Goal: Transaction & Acquisition: Purchase product/service

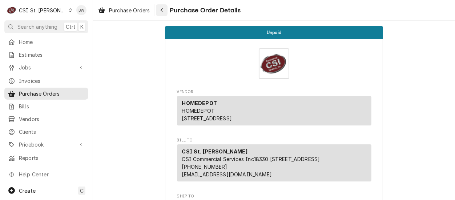
click at [163, 11] on icon "Navigate back" at bounding box center [161, 10] width 3 height 5
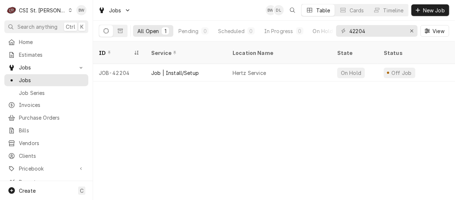
drag, startPoint x: 382, startPoint y: 34, endPoint x: 346, endPoint y: 30, distance: 36.2
click at [343, 30] on div "42204" at bounding box center [376, 31] width 81 height 12
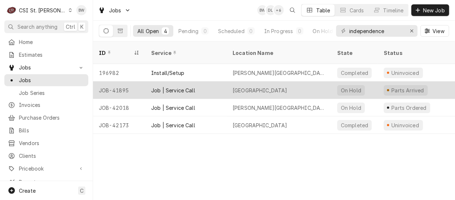
type input "independence"
click at [125, 81] on div "JOB-41895" at bounding box center [119, 89] width 52 height 17
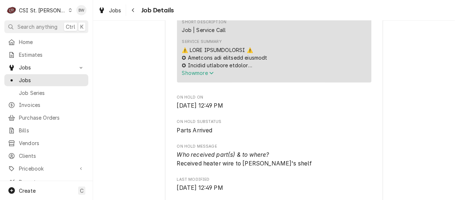
scroll to position [291, 0]
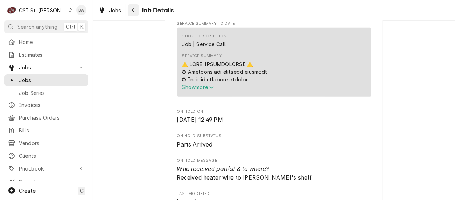
click at [134, 13] on div "Navigate back" at bounding box center [133, 10] width 7 height 7
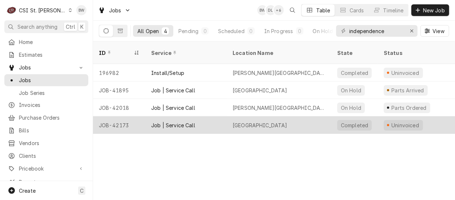
click at [121, 117] on div "JOB-42173" at bounding box center [119, 124] width 52 height 17
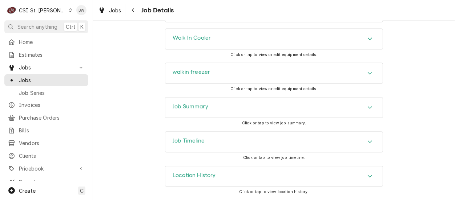
scroll to position [926, 0]
click at [197, 107] on h3 "Job Summary" at bounding box center [191, 106] width 36 height 7
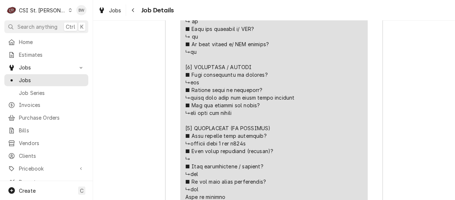
scroll to position [1399, 0]
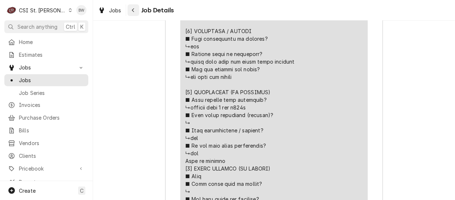
click at [135, 10] on div "Navigate back" at bounding box center [133, 10] width 7 height 7
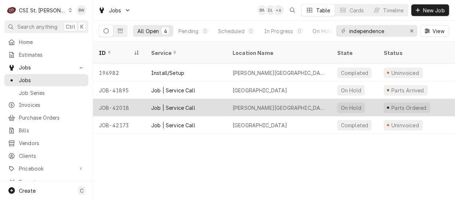
click at [121, 99] on div "JOB-42018" at bounding box center [119, 107] width 52 height 17
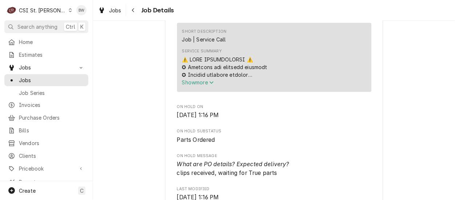
scroll to position [218, 0]
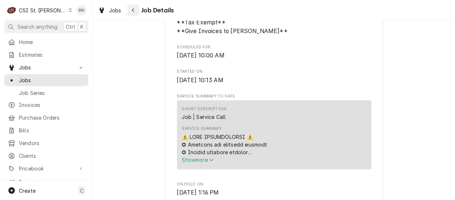
click at [135, 14] on button "Navigate back" at bounding box center [134, 10] width 12 height 12
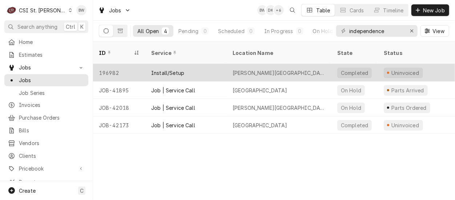
click at [112, 64] on div "196982" at bounding box center [119, 72] width 52 height 17
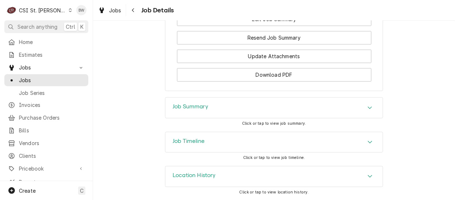
scroll to position [919, 0]
click at [183, 110] on h3 "Job Summary" at bounding box center [191, 106] width 36 height 7
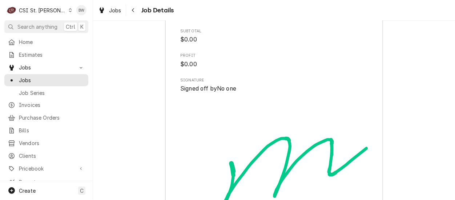
scroll to position [1320, 0]
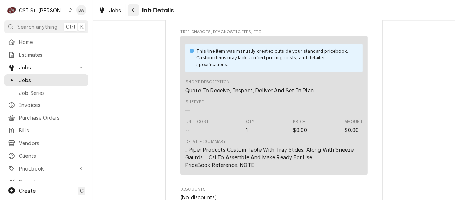
click at [134, 11] on icon "Navigate back" at bounding box center [133, 10] width 3 height 5
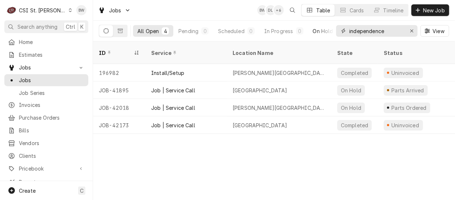
drag, startPoint x: 394, startPoint y: 30, endPoint x: 328, endPoint y: 33, distance: 66.6
click at [328, 33] on div "All Open 4 Pending 0 Scheduled 0 In Progress 0 On Hold 2 Completed 2 independen…" at bounding box center [274, 31] width 351 height 20
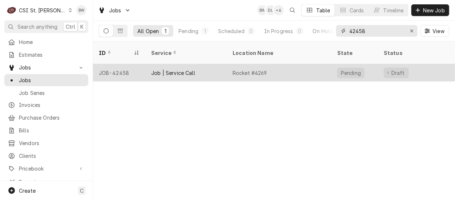
type input "42458"
click at [133, 64] on div "JOB-42458" at bounding box center [119, 72] width 52 height 17
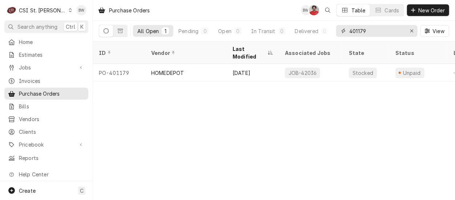
click at [370, 33] on input "401179" at bounding box center [377, 31] width 55 height 12
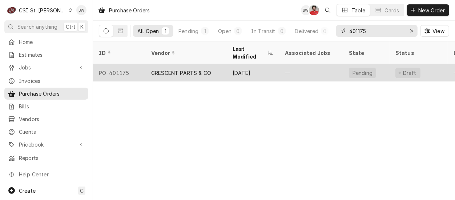
type input "401175"
click at [127, 64] on div "PO-401175" at bounding box center [119, 72] width 52 height 17
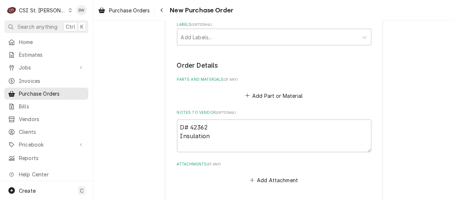
scroll to position [436, 0]
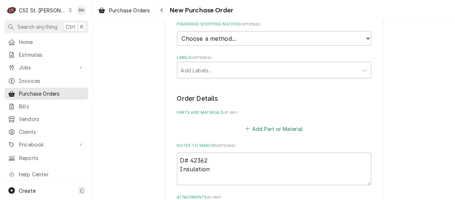
click at [262, 124] on button "Add Part or Material" at bounding box center [274, 129] width 60 height 10
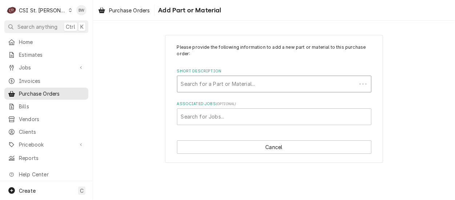
click at [209, 81] on div "Short Description" at bounding box center [267, 83] width 172 height 13
type input "36x48x1"
drag, startPoint x: 203, startPoint y: 82, endPoint x: 175, endPoint y: 83, distance: 28.0
click at [175, 83] on div "Please provide the following information to add a new part or material to this …" at bounding box center [274, 99] width 218 height 128
type input "misc serv"
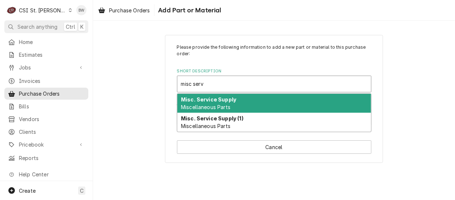
click at [207, 99] on strong "Misc. Service Supply" at bounding box center [208, 99] width 55 height 6
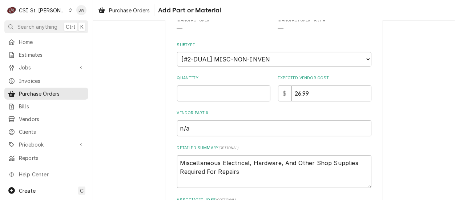
scroll to position [109, 0]
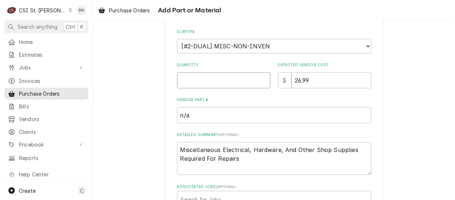
click at [185, 81] on input "Quantity" at bounding box center [223, 80] width 93 height 16
type textarea "x"
type input "1"
type textarea "x"
type input "7"
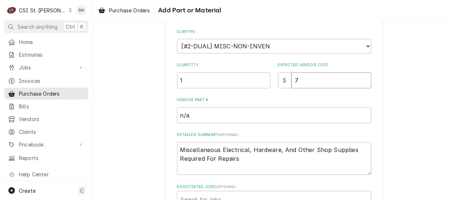
type textarea "x"
type input "70"
type textarea "x"
type input "70.7"
type textarea "x"
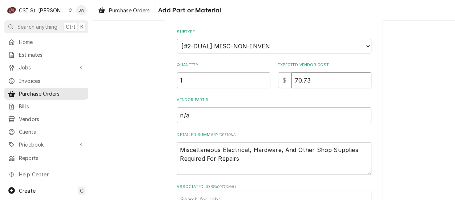
type input "70.73"
click at [250, 160] on textarea "Miscellaneous Electrical, Hardware, And Other Shop Supplies Required For Repairs" at bounding box center [274, 158] width 195 height 33
type textarea "x"
type textarea "Miscellaneous Electrical, Hardware, And Other Shop Supplies Required For Repairs"
type textarea "x"
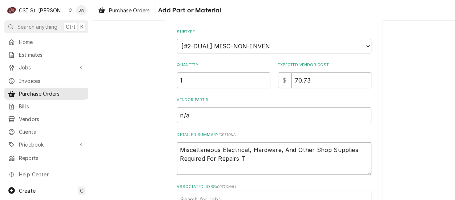
type textarea "Miscellaneous Electrical, Hardware, And Other Shop Supplies Required For Repair…"
type textarea "x"
type textarea "Miscellaneous Electrical, Hardware, And Other Shop Supplies Required For Repair…"
type textarea "x"
type textarea "Miscellaneous Electrical, Hardware, And Other Shop Supplies Required For Repair…"
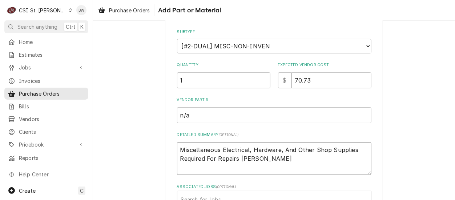
type textarea "x"
type textarea "Miscellaneous Electrical, Hardware, And Other Shop Supplies Required For Repair…"
type textarea "x"
type textarea "Miscellaneous Electrical, Hardware, And Other Shop Supplies Required For Repair…"
type textarea "x"
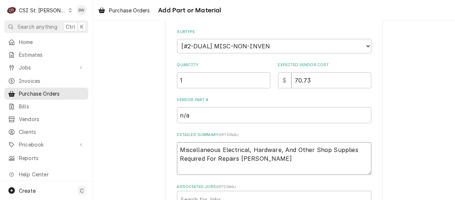
type textarea "Miscellaneous Electrical, Hardware, And Other Shop Supplies Required For Repair…"
type textarea "x"
type textarea "Miscellaneous Electrical, Hardware, And Other Shop Supplies Required For Repair…"
type textarea "x"
type textarea "Miscellaneous Electrical, Hardware, And Other Shop Supplies Required For Repair…"
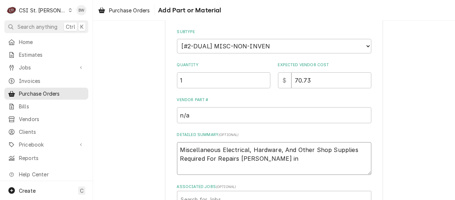
type textarea "x"
type textarea "Miscellaneous Electrical, Hardware, And Other Shop Supplies Required For Repair…"
type textarea "x"
type textarea "Miscellaneous Electrical, Hardware, And Other Shop Supplies Required For Repair…"
type textarea "x"
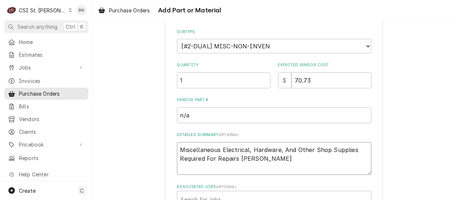
type textarea "Miscellaneous Electrical, Hardware, And Other Shop Supplies Required For Repair…"
type textarea "x"
type textarea "Miscellaneous Electrical, Hardware, And Other Shop Supplies Required For Repair…"
type textarea "x"
type textarea "Miscellaneous Electrical, Hardware, And Other Shop Supplies Required For Repair…"
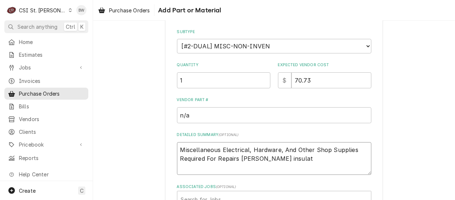
type textarea "x"
type textarea "Miscellaneous Electrical, Hardware, And Other Shop Supplies Required For Repair…"
type textarea "x"
type textarea "Miscellaneous Electrical, Hardware, And Other Shop Supplies Required For Repair…"
type textarea "x"
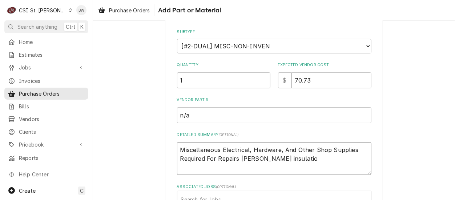
type textarea "Miscellaneous Electrical, Hardware, And Other Shop Supplies Required For Repair…"
type textarea "x"
type textarea "Miscellaneous Electrical, Hardware, And Other Shop Supplies Required For Repair…"
type textarea "x"
type textarea "Miscellaneous Electrical, Hardware, And Other Shop Supplies Required For Repair…"
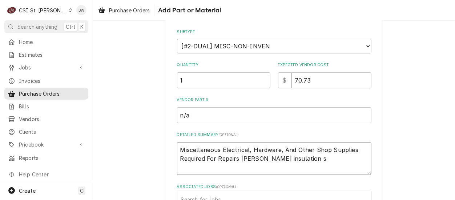
type textarea "x"
type textarea "Miscellaneous Electrical, Hardware, And Other Shop Supplies Required For Repair…"
type textarea "x"
type textarea "Miscellaneous Electrical, Hardware, And Other Shop Supplies Required For Repair…"
type textarea "x"
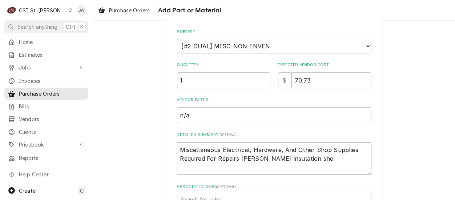
type textarea "Miscellaneous Electrical, Hardware, And Other Shop Supplies Required For Repair…"
type textarea "x"
type textarea "Miscellaneous Electrical, Hardware, And Other Shop Supplies Required For Repair…"
type textarea "x"
type textarea "Miscellaneous Electrical, Hardware, And Other Shop Supplies Required For Repair…"
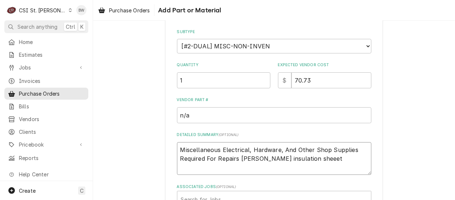
type textarea "x"
type textarea "Miscellaneous Electrical, Hardware, And Other Shop Supplies Required For Repair…"
type textarea "x"
type textarea "Miscellaneous Electrical, Hardware, And Other Shop Supplies Required For Repair…"
type textarea "x"
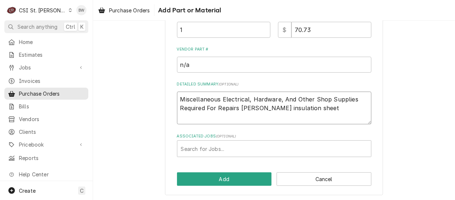
scroll to position [160, 0]
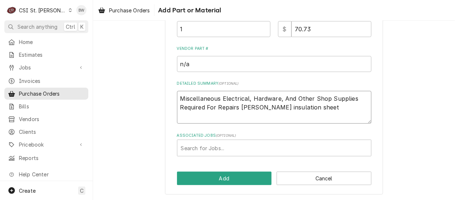
type textarea "Miscellaneous Electrical, Hardware, And Other Shop Supplies Required For Repair…"
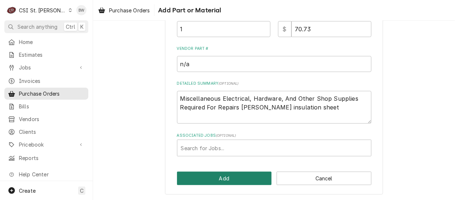
click at [224, 179] on button "Add" at bounding box center [224, 178] width 95 height 13
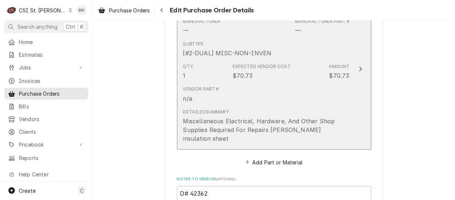
scroll to position [573, 0]
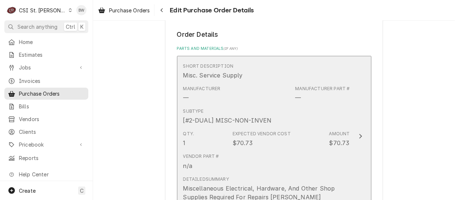
click at [253, 150] on div "Vendor Part # n/a" at bounding box center [266, 161] width 167 height 23
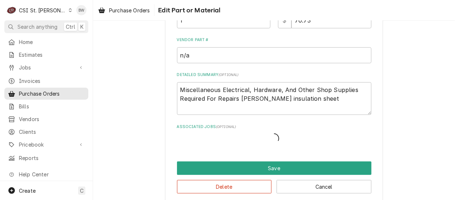
scroll to position [148, 0]
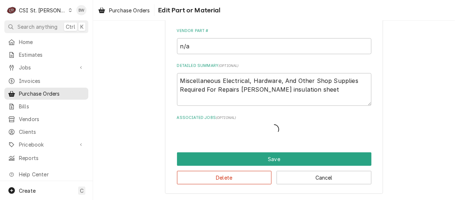
type textarea "x"
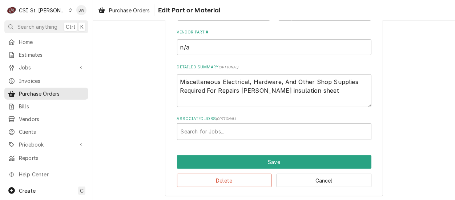
scroll to position [173, 0]
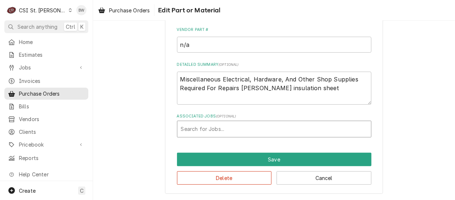
click at [193, 130] on div "Associated Jobs" at bounding box center [274, 129] width 187 height 13
type input "42362"
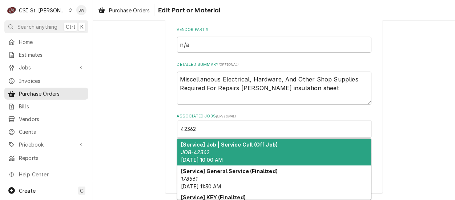
click at [212, 148] on div "[Service] Job | Service Call (Off Job) JOB-42362 Fri, Aug 29th, 2025 - 10:00 AM" at bounding box center [274, 152] width 194 height 27
type textarea "x"
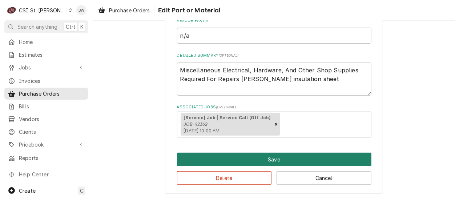
click at [251, 156] on button "Save" at bounding box center [274, 159] width 195 height 13
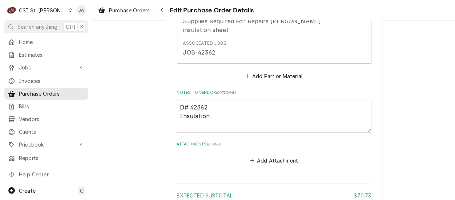
scroll to position [692, 0]
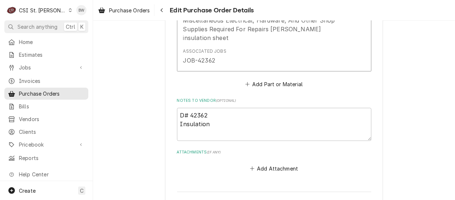
type textarea "x"
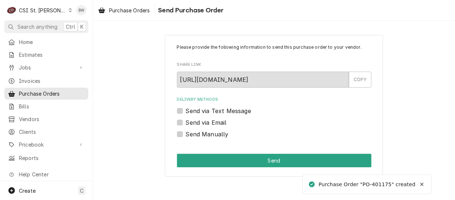
click at [199, 133] on label "Send Manually" at bounding box center [207, 134] width 43 height 9
click at [199, 133] on input "Send Manually" at bounding box center [283, 138] width 195 height 16
checkbox input "true"
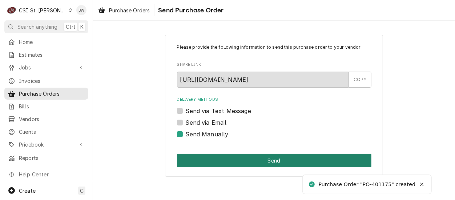
click at [262, 157] on button "Send" at bounding box center [274, 160] width 195 height 13
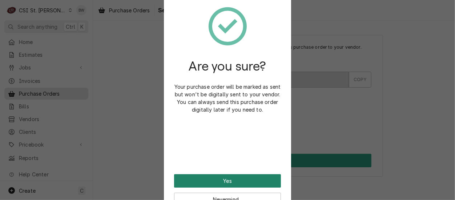
click at [214, 179] on button "Yes" at bounding box center [227, 180] width 107 height 13
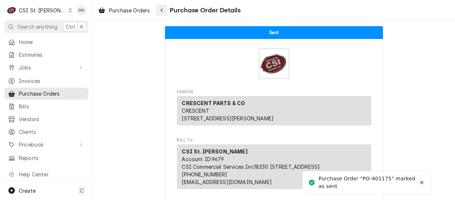
click at [161, 9] on icon "Navigate back" at bounding box center [161, 10] width 3 height 5
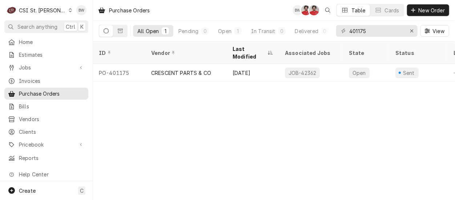
click at [52, 11] on div "C CSI St. [PERSON_NAME]" at bounding box center [39, 10] width 70 height 15
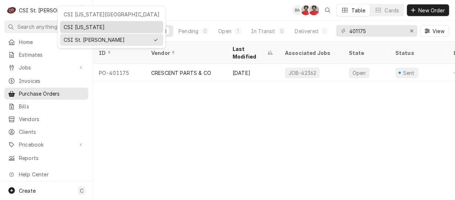
click at [78, 25] on div "CSI [US_STATE]" at bounding box center [112, 27] width 96 height 8
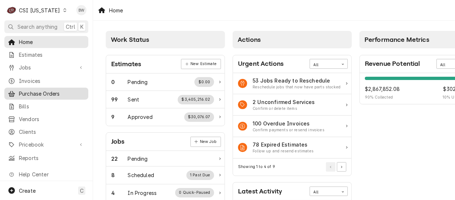
click at [35, 90] on span "Purchase Orders" at bounding box center [52, 94] width 66 height 8
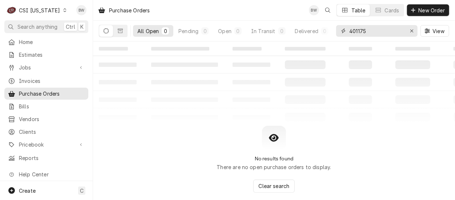
drag, startPoint x: 369, startPoint y: 30, endPoint x: 342, endPoint y: 30, distance: 26.9
click at [342, 30] on div "401175" at bounding box center [376, 31] width 81 height 12
type input "4"
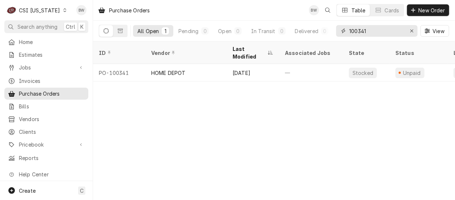
click at [377, 30] on input "100341" at bounding box center [377, 31] width 55 height 12
type input "100342"
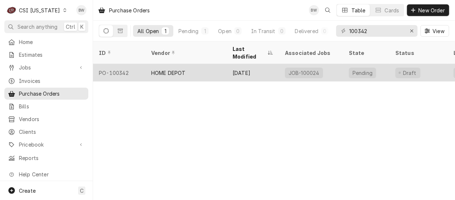
click at [132, 64] on div "PO-100342" at bounding box center [119, 72] width 52 height 17
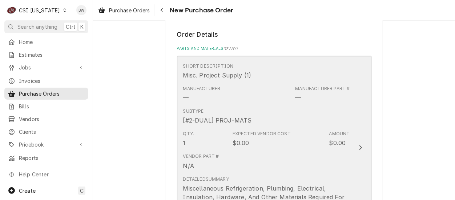
click at [277, 132] on div "Expected Vendor Cost" at bounding box center [262, 134] width 58 height 7
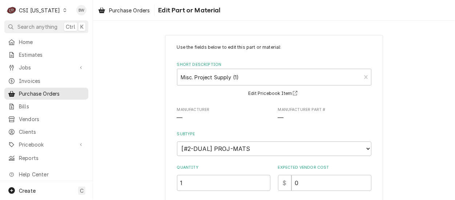
scroll to position [36, 0]
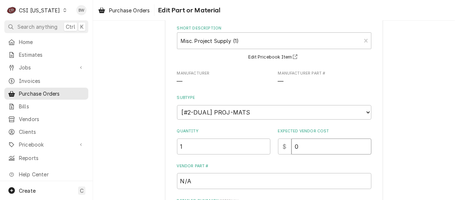
drag, startPoint x: 299, startPoint y: 145, endPoint x: 282, endPoint y: 144, distance: 17.5
click at [282, 144] on div "$ 0" at bounding box center [324, 147] width 93 height 16
type textarea "x"
type input "8"
type textarea "x"
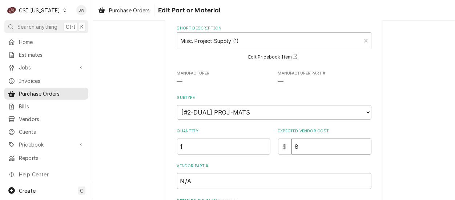
type input "80"
type textarea "x"
type input "80.2"
type textarea "x"
type input "80.27"
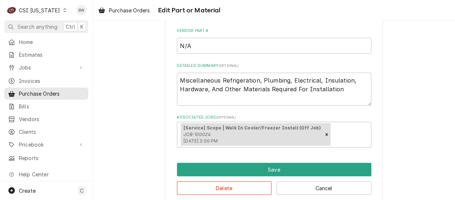
scroll to position [182, 0]
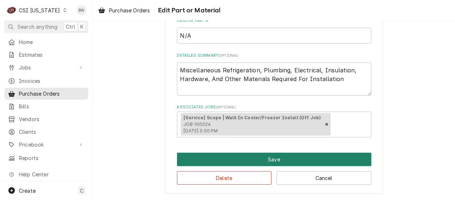
click at [229, 155] on button "Save" at bounding box center [274, 159] width 195 height 13
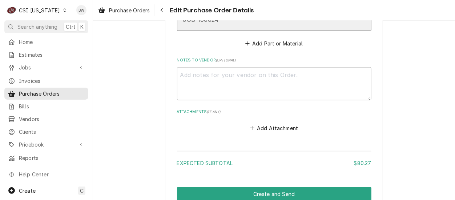
scroll to position [509, 0]
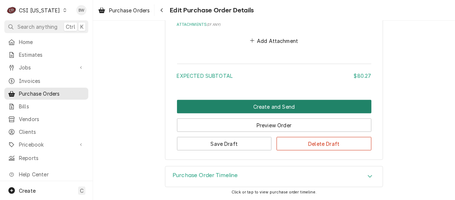
click at [235, 106] on button "Create and Send" at bounding box center [274, 106] width 195 height 13
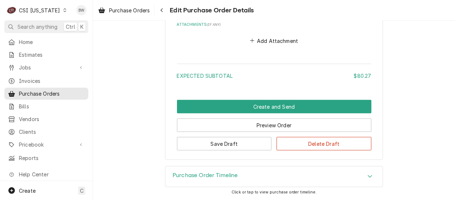
scroll to position [564, 0]
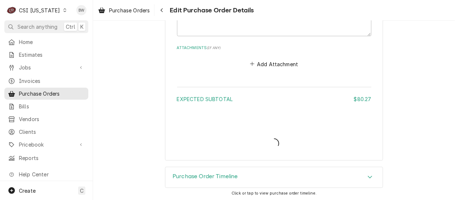
type textarea "x"
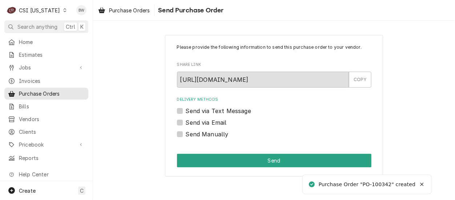
click at [205, 135] on label "Send Manually" at bounding box center [207, 134] width 43 height 9
click at [205, 135] on input "Send Manually" at bounding box center [283, 138] width 195 height 16
checkbox input "true"
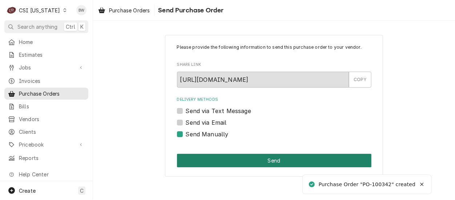
click at [243, 156] on button "Send" at bounding box center [274, 160] width 195 height 13
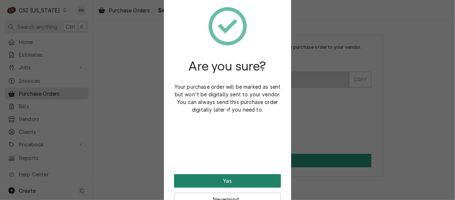
click at [215, 183] on button "Yes" at bounding box center [227, 180] width 107 height 13
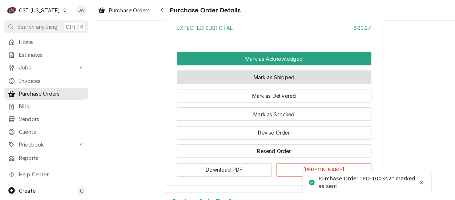
scroll to position [655, 0]
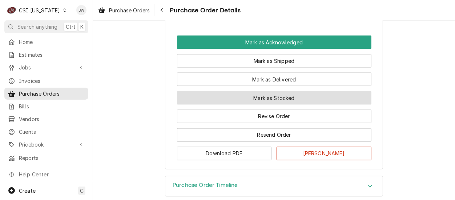
click at [246, 105] on button "Mark as Stocked" at bounding box center [274, 97] width 195 height 13
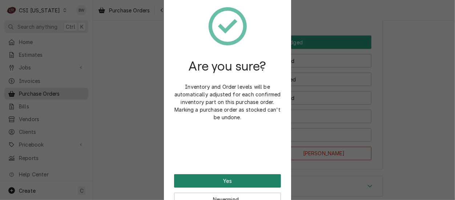
click at [228, 178] on button "Yes" at bounding box center [227, 180] width 107 height 13
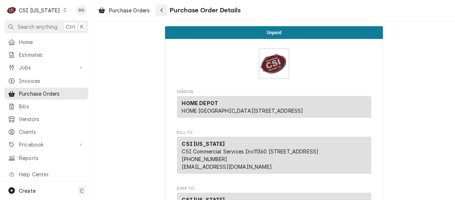
click at [162, 8] on icon "Navigate back" at bounding box center [161, 10] width 3 height 5
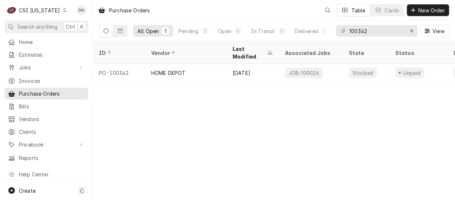
click at [63, 9] on icon "Dynamic Content Wrapper" at bounding box center [64, 10] width 3 height 4
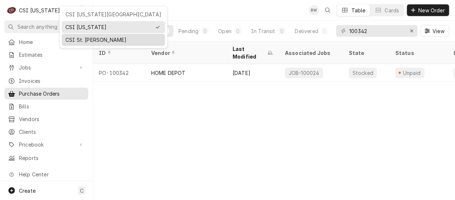
click at [79, 35] on div "CSI St. [PERSON_NAME]" at bounding box center [113, 39] width 100 height 9
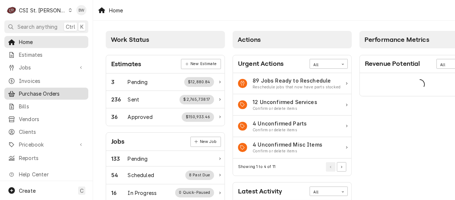
click at [57, 90] on span "Purchase Orders" at bounding box center [52, 94] width 66 height 8
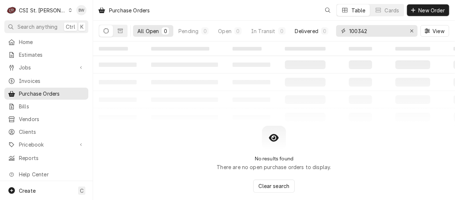
drag, startPoint x: 379, startPoint y: 28, endPoint x: 328, endPoint y: 33, distance: 51.5
click at [328, 33] on div "All Open 0 Pending 0 Open 0 In Transit 0 Delivered 0 Stocked 0 100342 View" at bounding box center [274, 31] width 351 height 20
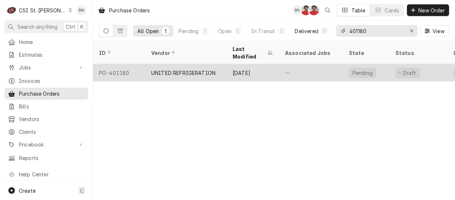
type input "401180"
click at [136, 64] on div "PO-401180" at bounding box center [119, 72] width 52 height 17
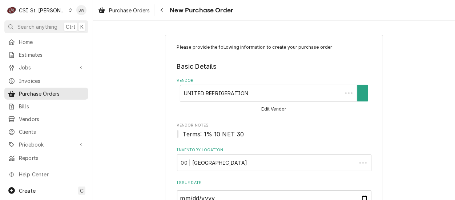
type textarea "x"
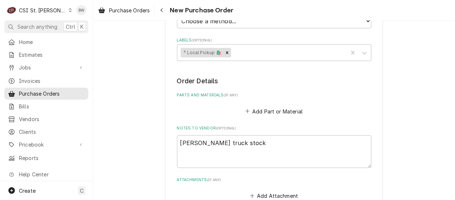
scroll to position [255, 0]
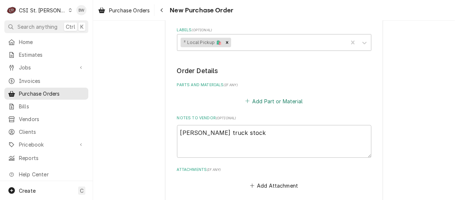
click at [259, 103] on button "Add Part or Material" at bounding box center [274, 101] width 60 height 10
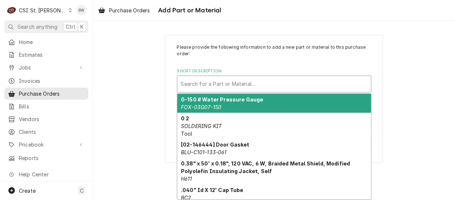
click at [213, 86] on div "Short Description" at bounding box center [274, 83] width 187 height 13
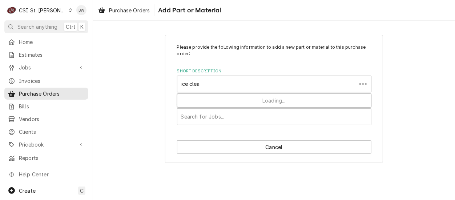
type input "ice clean"
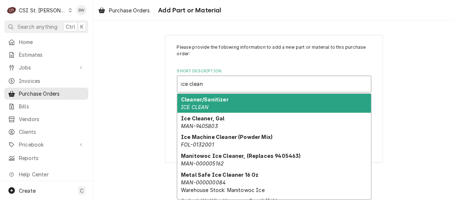
click at [214, 99] on strong "Cleaner/Sanitizer" at bounding box center [205, 99] width 48 height 6
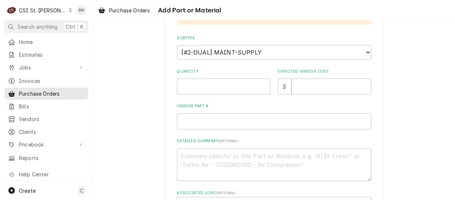
scroll to position [145, 0]
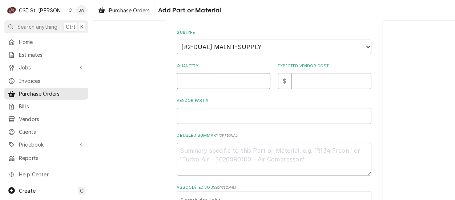
click at [189, 83] on input "Quantity" at bounding box center [223, 81] width 93 height 16
type textarea "x"
type input "1"
type textarea "x"
type input "9"
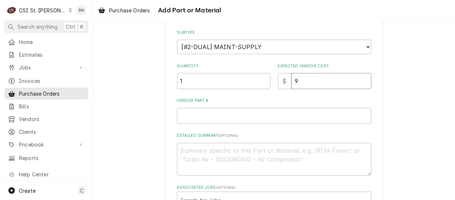
type textarea "x"
type input "93"
type textarea "x"
type input "93.2"
type textarea "x"
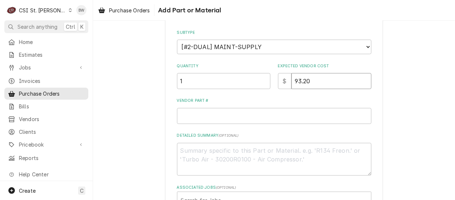
type input "93.20"
click at [217, 114] on input "Vendor Part #" at bounding box center [274, 116] width 195 height 16
type textarea "x"
type input "N"
type textarea "x"
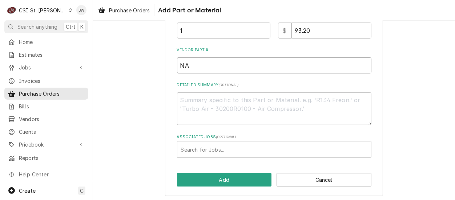
scroll to position [198, 0]
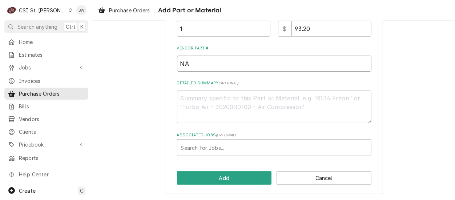
type input "NA"
click at [205, 103] on textarea "Detailed Summary ( optional )" at bounding box center [274, 107] width 195 height 33
type textarea "M"
type textarea "x"
type textarea "Mi"
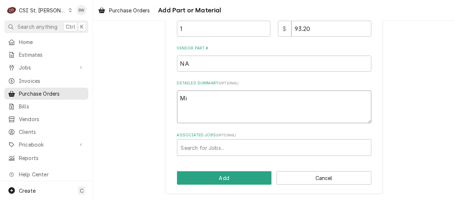
type textarea "x"
type textarea "Mik"
type textarea "x"
type textarea "Mike"
type textarea "x"
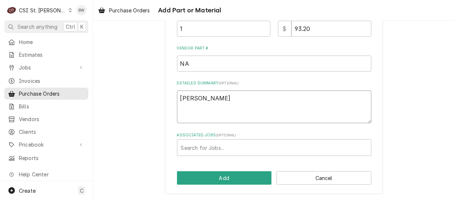
type textarea "Mike"
type textarea "x"
type textarea "Mike B"
type textarea "x"
type textarea "Mike Ba"
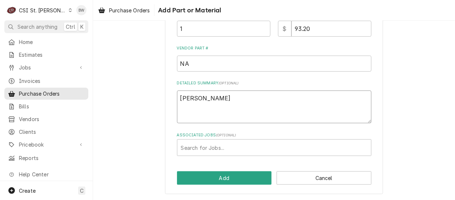
type textarea "x"
type textarea "Mike Bal"
type textarea "x"
type textarea "Mike Ba"
type textarea "x"
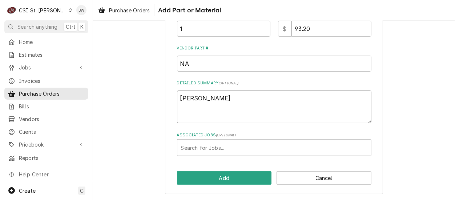
type textarea "Mike Bak"
type textarea "x"
type textarea "Mike Bake"
type textarea "x"
type textarea "Mike Baker"
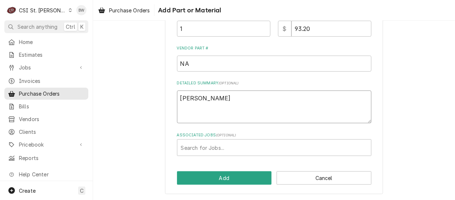
type textarea "x"
type textarea "Mike Baker"
type textarea "x"
type textarea "Mike Baker t"
type textarea "x"
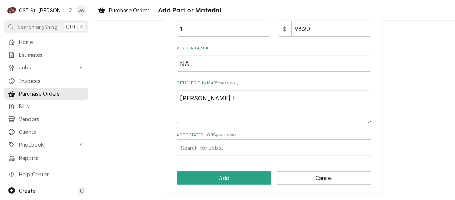
type textarea "Mike Baker tr"
type textarea "x"
type textarea "Mike Baker tru"
type textarea "x"
type textarea "Mike Baker truc"
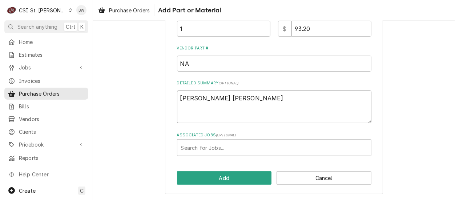
type textarea "x"
type textarea "Mike Baker trucks"
type textarea "x"
type textarea "Mike Baker trucks"
type textarea "x"
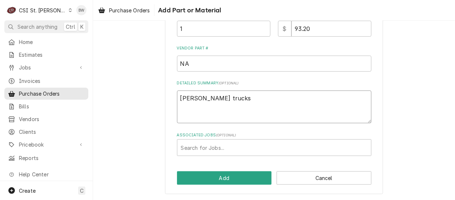
type textarea "Mike Baker trucks t"
type textarea "x"
type textarea "Mike Baker trucks to"
type textarea "x"
type textarea "Mike Baker trucks toc"
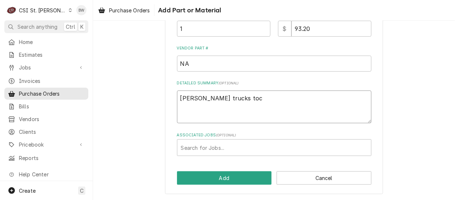
type textarea "x"
type textarea "Mike Baker trucks tock"
click at [228, 98] on textarea "Mike Baker trucks tock" at bounding box center [274, 107] width 195 height 33
type textarea "x"
type textarea "Mike Baker truck tock"
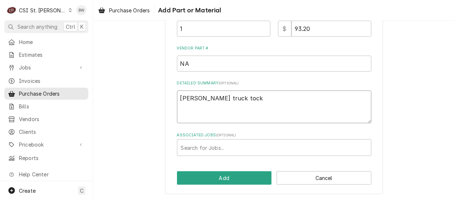
type textarea "x"
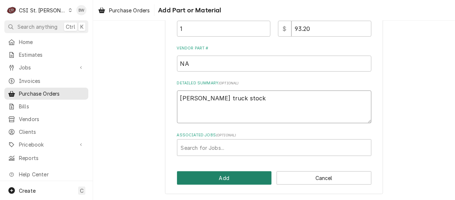
type textarea "Mike Baker truck stock"
click at [223, 173] on button "Add" at bounding box center [224, 177] width 95 height 13
type textarea "x"
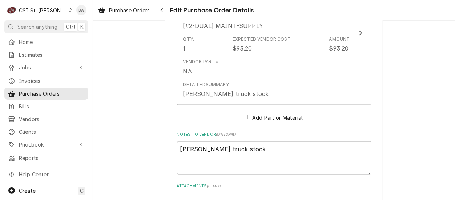
scroll to position [400, 0]
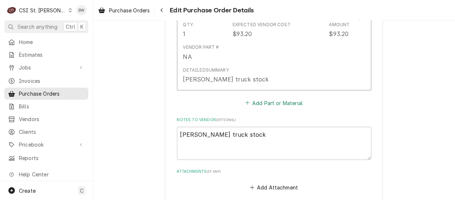
click at [260, 102] on button "Add Part or Material" at bounding box center [274, 103] width 60 height 10
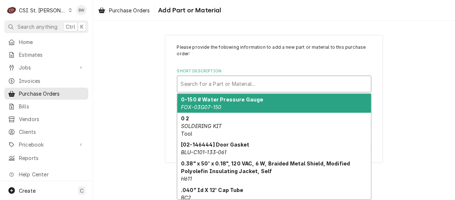
click at [216, 85] on div "Short Description" at bounding box center [274, 83] width 187 height 13
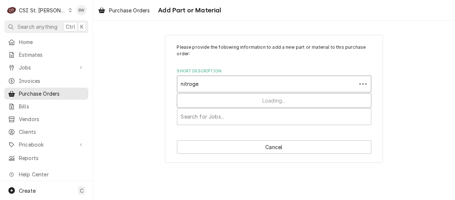
type input "nitrogen"
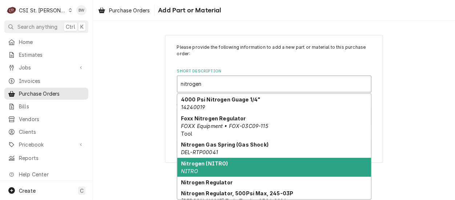
click at [213, 166] on strong "Nitrogen (NITRO)" at bounding box center [204, 163] width 47 height 6
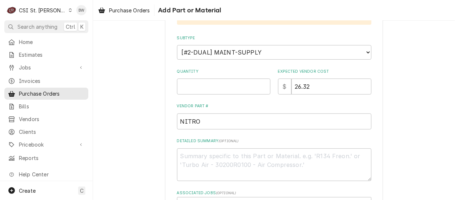
scroll to position [145, 0]
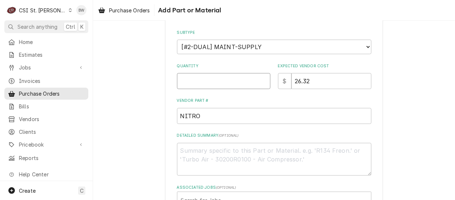
click at [196, 81] on input "Quantity" at bounding box center [223, 81] width 93 height 16
type textarea "x"
type input "3"
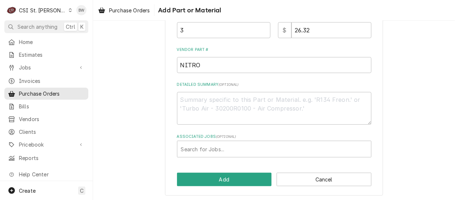
scroll to position [198, 0]
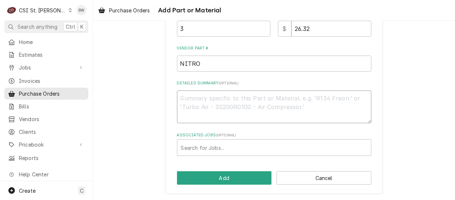
click at [197, 101] on textarea "Detailed Summary ( optional )" at bounding box center [274, 107] width 195 height 33
type textarea "x"
type textarea "M"
type textarea "x"
type textarea "Mi"
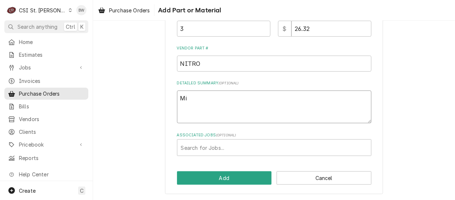
type textarea "x"
type textarea "Mik"
type textarea "x"
type textarea "Mike"
type textarea "x"
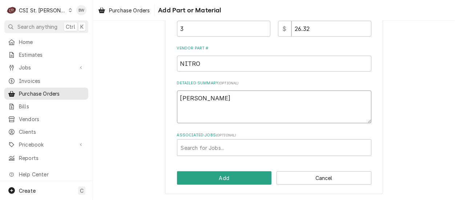
type textarea "Mike"
type textarea "x"
type textarea "Mike B"
type textarea "x"
type textarea "Mike Ba"
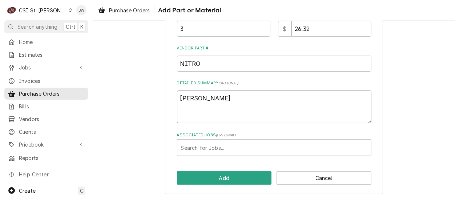
type textarea "x"
type textarea "Mike Bake"
type textarea "x"
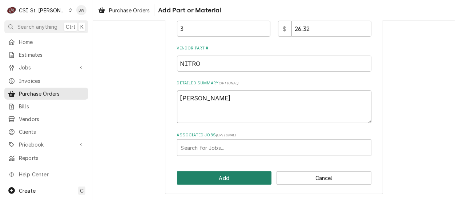
type textarea "Mike Baker"
click at [217, 177] on button "Add" at bounding box center [224, 177] width 95 height 13
type textarea "x"
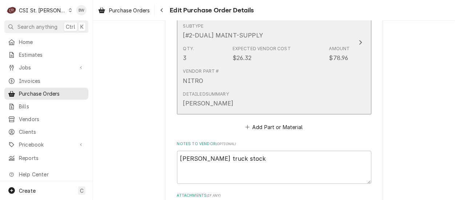
scroll to position [596, 0]
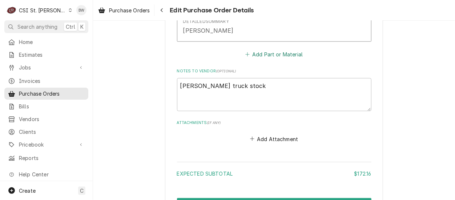
click at [266, 55] on button "Add Part or Material" at bounding box center [274, 54] width 60 height 10
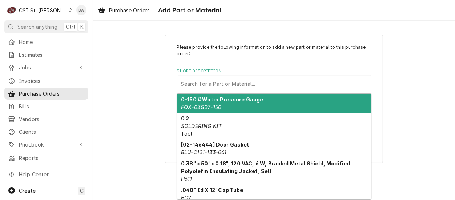
click at [198, 83] on div "Short Description" at bounding box center [274, 83] width 187 height 13
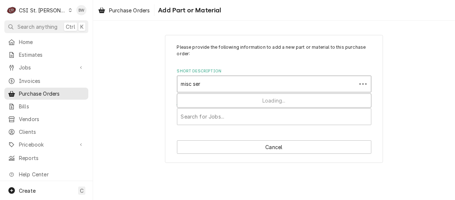
type input "misc serv"
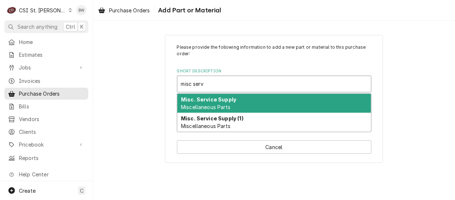
click at [204, 99] on strong "Misc. Service Supply" at bounding box center [208, 99] width 55 height 6
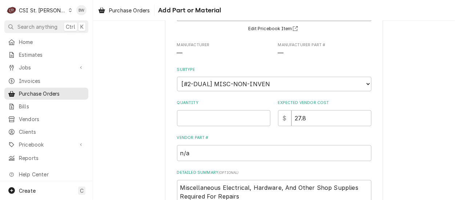
scroll to position [73, 0]
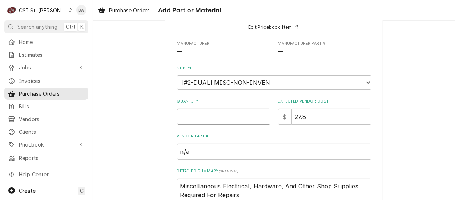
click at [188, 117] on input "Quantity" at bounding box center [223, 117] width 93 height 16
type textarea "x"
type input "1"
type textarea "x"
type input "5"
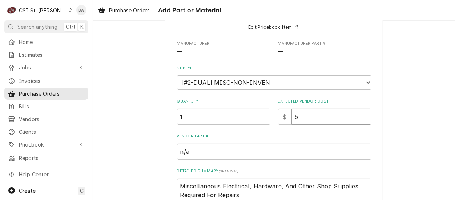
type textarea "x"
type input "51"
type textarea "x"
type input "51.7"
type textarea "x"
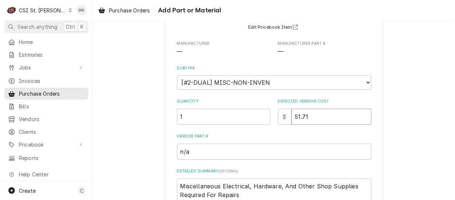
type input "51.71"
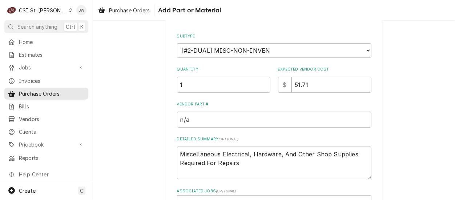
scroll to position [145, 0]
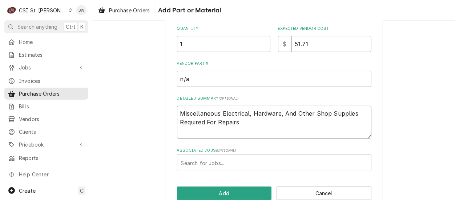
click at [246, 124] on textarea "Miscellaneous Electrical, Hardware, And Other Shop Supplies Required For Repairs" at bounding box center [274, 122] width 195 height 33
type textarea "x"
type textarea "Miscellaneous Electrical, Hardware, And Other Shop Supplies Required For Repairs"
type textarea "x"
type textarea "Miscellaneous Electrical, Hardware, And Other Shop Supplies Required For Repair…"
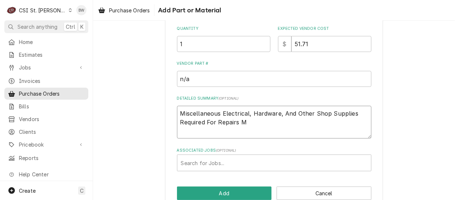
type textarea "x"
type textarea "Miscellaneous Electrical, Hardware, And Other Shop Supplies Required For Repair…"
type textarea "x"
type textarea "Miscellaneous Electrical, Hardware, And Other Shop Supplies Required For Repair…"
type textarea "x"
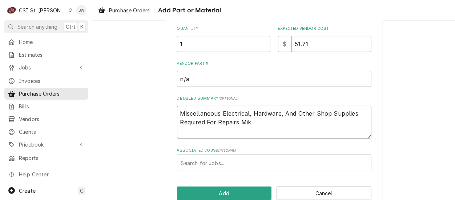
type textarea "Miscellaneous Electrical, Hardware, And Other Shop Supplies Required For Repair…"
type textarea "x"
type textarea "Miscellaneous Electrical, Hardware, And Other Shop Supplies Required For Repair…"
type textarea "x"
type textarea "Miscellaneous Electrical, Hardware, And Other Shop Supplies Required For Repair…"
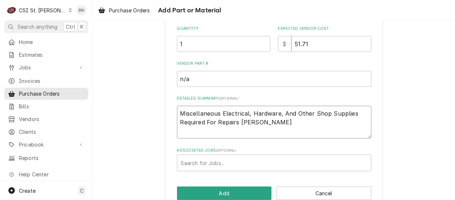
type textarea "x"
type textarea "Miscellaneous Electrical, Hardware, And Other Shop Supplies Required For Repair…"
type textarea "x"
type textarea "Miscellaneous Electrical, Hardware, And Other Shop Supplies Required For Repair…"
type textarea "x"
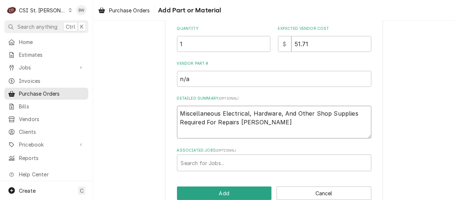
type textarea "Miscellaneous Electrical, Hardware, And Other Shop Supplies Required For Repair…"
type textarea "x"
type textarea "Miscellaneous Electrical, Hardware, And Other Shop Supplies Required For Repair…"
type textarea "x"
type textarea "Miscellaneous Electrical, Hardware, And Other Shop Supplies Required For Repair…"
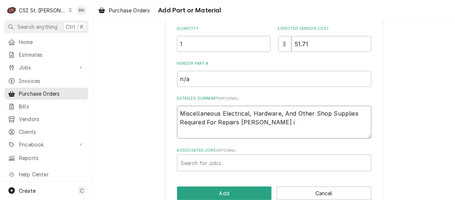
type textarea "x"
type textarea "Miscellaneous Electrical, Hardware, And Other Shop Supplies Required For Repair…"
type textarea "x"
type textarea "Miscellaneous Electrical, Hardware, And Other Shop Supplies Required For Repair…"
type textarea "x"
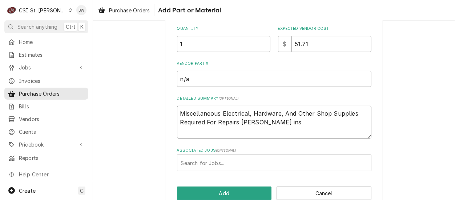
type textarea "Miscellaneous Electrical, Hardware, And Other Shop Supplies Required For Repair…"
type textarea "x"
type textarea "Miscellaneous Electrical, Hardware, And Other Shop Supplies Required For Repair…"
type textarea "x"
type textarea "Miscellaneous Electrical, Hardware, And Other Shop Supplies Required For Repair…"
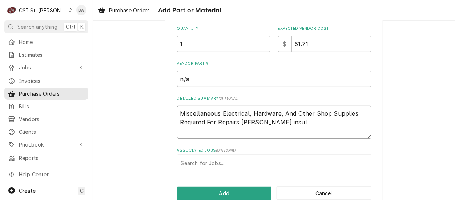
type textarea "x"
type textarea "Miscellaneous Electrical, Hardware, And Other Shop Supplies Required For Repair…"
type textarea "x"
type textarea "Miscellaneous Electrical, Hardware, And Other Shop Supplies Required For Repair…"
type textarea "x"
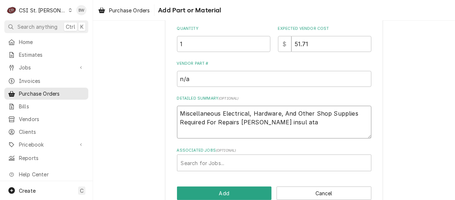
type textarea "Miscellaneous Electrical, Hardware, And Other Shop Supplies Required For Repair…"
type textarea "x"
type textarea "Miscellaneous Electrical, Hardware, And Other Shop Supplies Required For Repair…"
type textarea "x"
type textarea "Miscellaneous Electrical, Hardware, And Other Shop Supplies Required For Repair…"
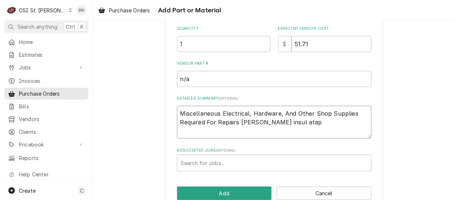
type textarea "x"
type textarea "Miscellaneous Electrical, Hardware, And Other Shop Supplies Required For Repair…"
type textarea "x"
type textarea "Miscellaneous Electrical, Hardware, And Other Shop Supplies Required For Repair…"
type textarea "x"
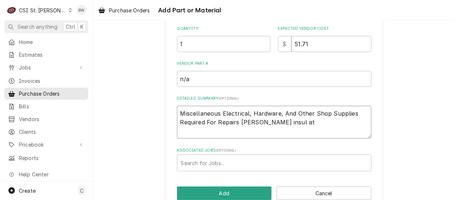
type textarea "Miscellaneous Electrical, Hardware, And Other Shop Supplies Required For Repair…"
type textarea "x"
type textarea "Miscellaneous Electrical, Hardware, And Other Shop Supplies Required For Repair…"
type textarea "x"
type textarea "Miscellaneous Electrical, Hardware, And Other Shop Supplies Required For Repair…"
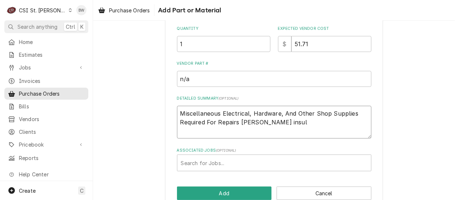
type textarea "x"
type textarea "Miscellaneous Electrical, Hardware, And Other Shop Supplies Required For Repair…"
type textarea "x"
type textarea "Miscellaneous Electrical, Hardware, And Other Shop Supplies Required For Repair…"
type textarea "x"
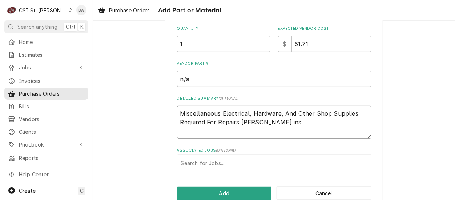
type textarea "Miscellaneous Electrical, Hardware, And Other Shop Supplies Required For Repair…"
type textarea "x"
type textarea "Miscellaneous Electrical, Hardware, And Other Shop Supplies Required For Repair…"
type textarea "x"
type textarea "Miscellaneous Electrical, Hardware, And Other Shop Supplies Required For Repair…"
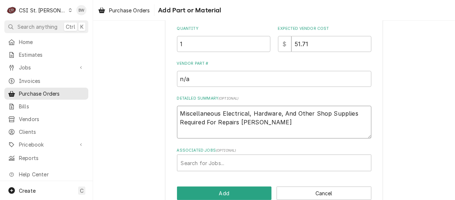
type textarea "x"
type textarea "Miscellaneous Electrical, Hardware, And Other Shop Supplies Required For Repair…"
type textarea "x"
type textarea "Miscellaneous Electrical, Hardware, And Other Shop Supplies Required For Repair…"
type textarea "x"
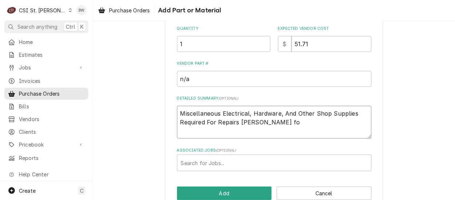
type textarea "Miscellaneous Electrical, Hardware, And Other Shop Supplies Required For Repair…"
type textarea "x"
type textarea "Miscellaneous Electrical, Hardware, And Other Shop Supplies Required For Repair…"
type textarea "x"
type textarea "Miscellaneous Electrical, Hardware, And Other Shop Supplies Required For Repair…"
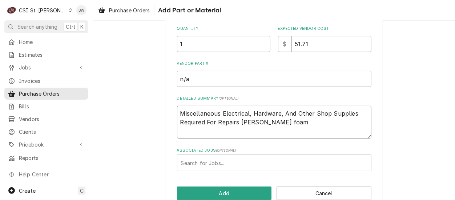
type textarea "x"
type textarea "Miscellaneous Electrical, Hardware, And Other Shop Supplies Required For Repair…"
type textarea "x"
type textarea "Miscellaneous Electrical, Hardware, And Other Shop Supplies Required For Repair…"
type textarea "x"
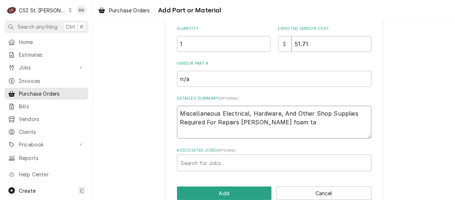
type textarea "Miscellaneous Electrical, Hardware, And Other Shop Supplies Required For Repair…"
type textarea "x"
type textarea "Miscellaneous Electrical, Hardware, And Other Shop Supplies Required For Repair…"
type textarea "x"
type textarea "Miscellaneous Electrical, Hardware, And Other Shop Supplies Required For Repair…"
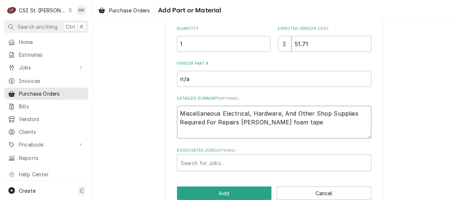
type textarea "x"
type textarea "Miscellaneous Electrical, Hardware, And Other Shop Supplies Required For Repair…"
type textarea "x"
type textarea "Miscellaneous Electrical, Hardware, And Other Shop Supplies Required For Repair…"
type textarea "x"
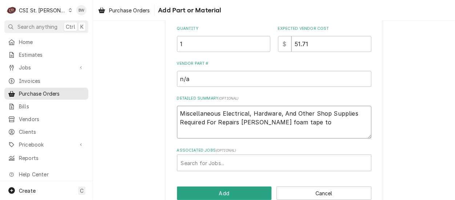
type textarea "Miscellaneous Electrical, Hardware, And Other Shop Supplies Required For Repair…"
type textarea "x"
type textarea "Miscellaneous Electrical, Hardware, And Other Shop Supplies Required For Repair…"
type textarea "x"
type textarea "Miscellaneous Electrical, Hardware, And Other Shop Supplies Required For Repair…"
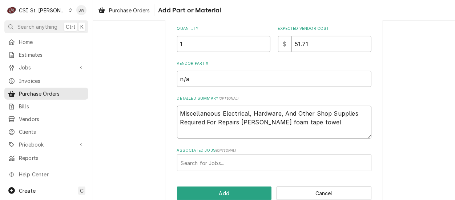
type textarea "x"
type textarea "Miscellaneous Electrical, Hardware, And Other Shop Supplies Required For Repair…"
type textarea "x"
type textarea "Miscellaneous Electrical, Hardware, And Other Shop Supplies Required For Repair…"
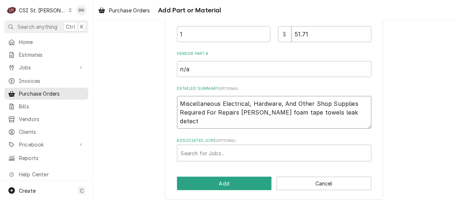
scroll to position [160, 0]
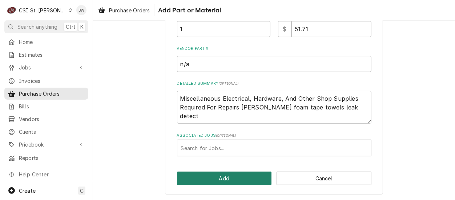
click at [225, 175] on button "Add" at bounding box center [224, 178] width 95 height 13
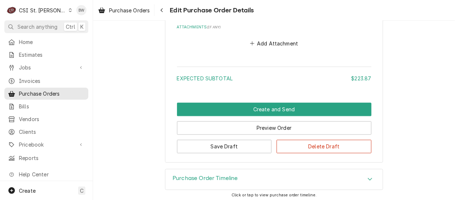
scroll to position [859, 0]
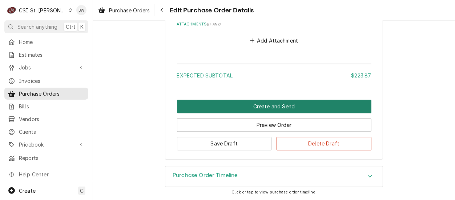
click at [242, 107] on button "Create and Send" at bounding box center [274, 106] width 195 height 13
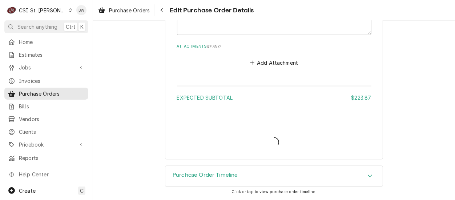
scroll to position [836, 0]
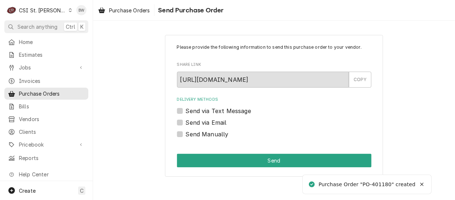
click at [188, 135] on label "Send Manually" at bounding box center [207, 134] width 43 height 9
click at [188, 135] on input "Send Manually" at bounding box center [283, 138] width 195 height 16
checkbox input "true"
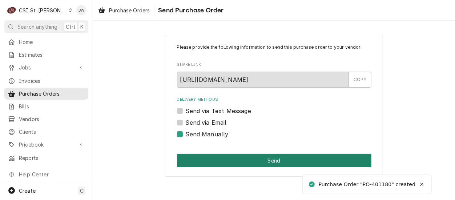
click at [238, 160] on button "Send" at bounding box center [274, 160] width 195 height 13
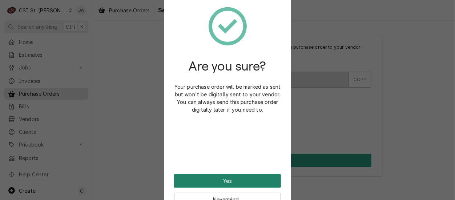
click at [224, 177] on button "Yes" at bounding box center [227, 180] width 107 height 13
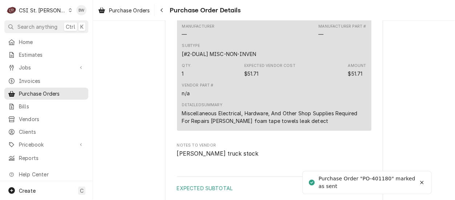
scroll to position [909, 0]
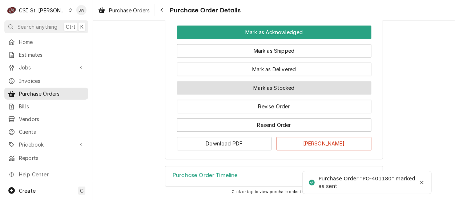
click at [252, 95] on button "Mark as Stocked" at bounding box center [274, 87] width 195 height 13
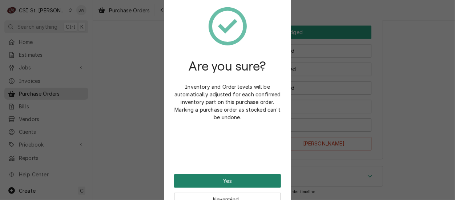
click at [223, 178] on button "Yes" at bounding box center [227, 180] width 107 height 13
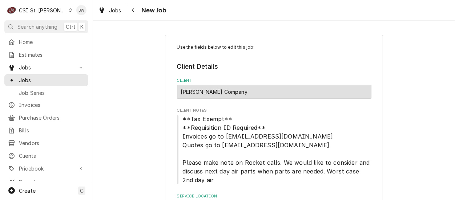
type textarea "x"
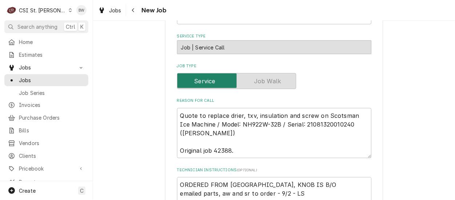
scroll to position [291, 0]
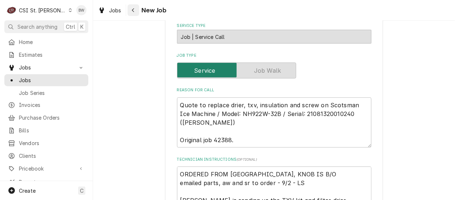
click at [129, 10] on button "Navigate back" at bounding box center [134, 10] width 12 height 12
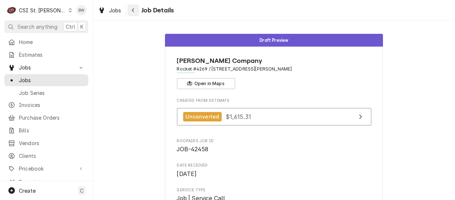
click at [134, 11] on icon "Navigate back" at bounding box center [133, 10] width 3 height 5
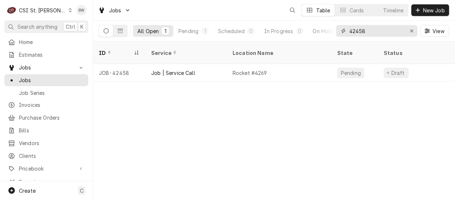
click at [375, 31] on input "42458" at bounding box center [377, 31] width 55 height 12
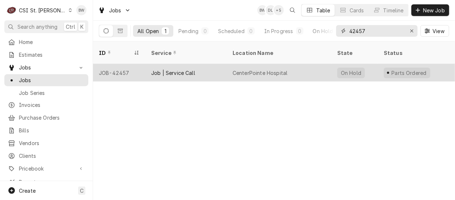
type input "42457"
click at [122, 66] on div "JOB-42457" at bounding box center [119, 72] width 52 height 17
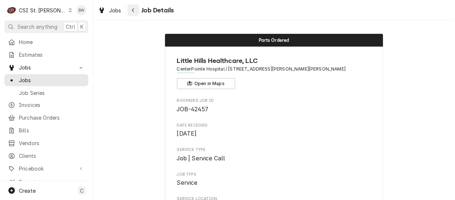
drag, startPoint x: 0, startPoint y: 0, endPoint x: 134, endPoint y: 9, distance: 134.1
click at [134, 9] on icon "Navigate back" at bounding box center [133, 10] width 3 height 5
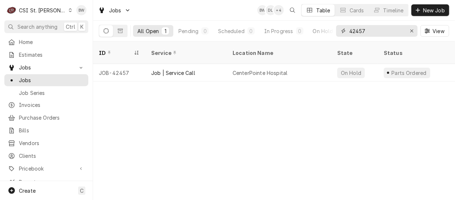
click at [367, 30] on input "42457" at bounding box center [377, 31] width 55 height 12
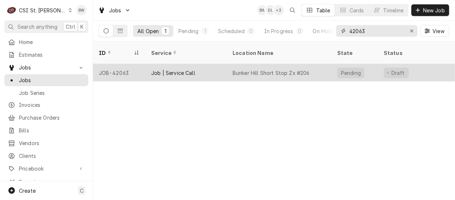
type input "42063"
click at [124, 64] on div "JOB-42063" at bounding box center [119, 72] width 52 height 17
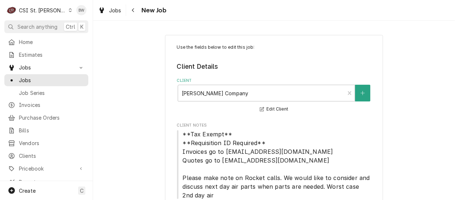
type textarea "x"
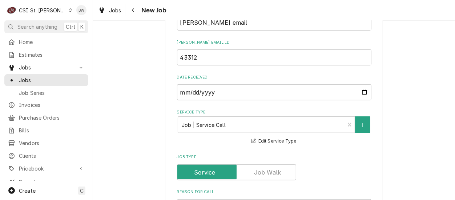
scroll to position [255, 0]
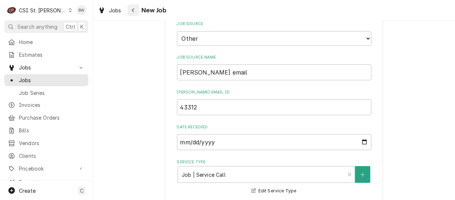
click at [135, 11] on icon "Navigate back" at bounding box center [133, 10] width 3 height 5
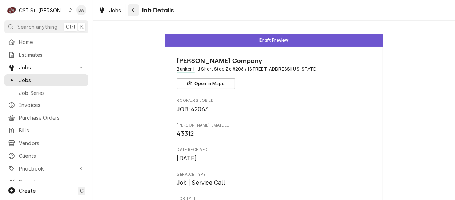
click at [138, 11] on button "Navigate back" at bounding box center [134, 10] width 12 height 12
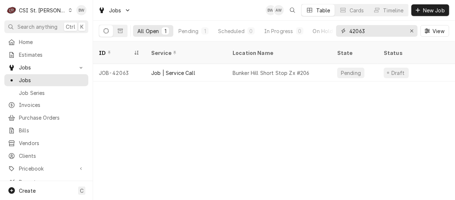
click at [368, 29] on input "42063" at bounding box center [377, 31] width 55 height 12
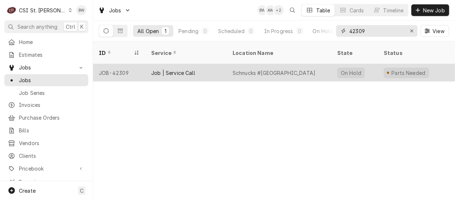
type input "42309"
click at [124, 64] on div "JOB-42309" at bounding box center [119, 72] width 52 height 17
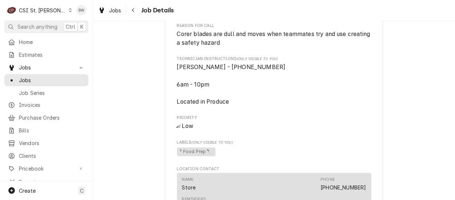
scroll to position [582, 0]
click at [136, 12] on div "Navigate back" at bounding box center [133, 10] width 7 height 7
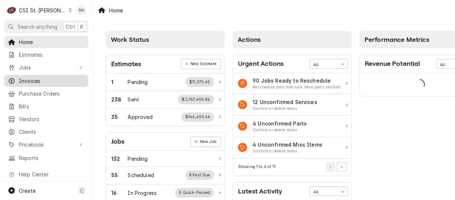
click at [49, 77] on span "Invoices" at bounding box center [52, 81] width 66 height 8
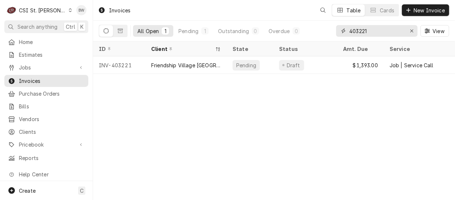
drag, startPoint x: 380, startPoint y: 29, endPoint x: 337, endPoint y: 31, distance: 43.7
click at [336, 31] on div "All Open 1 Pending 1 Outstanding 0 Overdue 0 403221 View" at bounding box center [274, 31] width 351 height 20
type input "4"
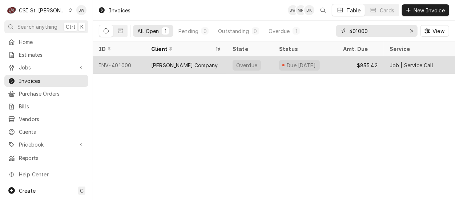
type input "401000"
click at [168, 65] on div "Vivian Company" at bounding box center [184, 65] width 67 height 8
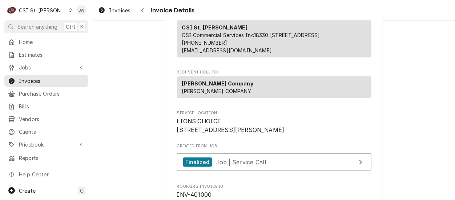
scroll to position [73, 0]
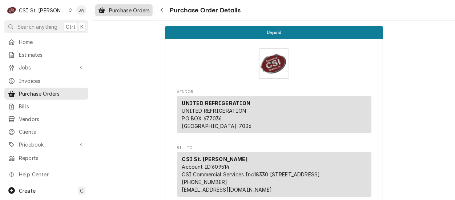
click at [150, 11] on span "Purchase Orders" at bounding box center [129, 11] width 41 height 8
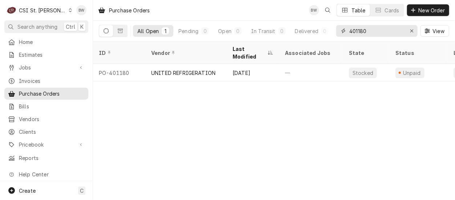
drag, startPoint x: 373, startPoint y: 29, endPoint x: 360, endPoint y: 31, distance: 13.6
click at [360, 31] on input "401180" at bounding box center [377, 31] width 55 height 12
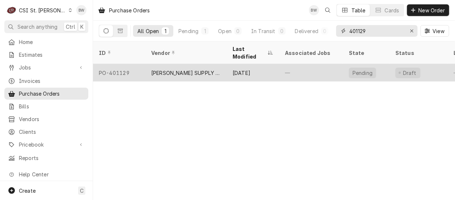
type input "401129"
click at [129, 65] on div "PO-401129" at bounding box center [119, 72] width 52 height 17
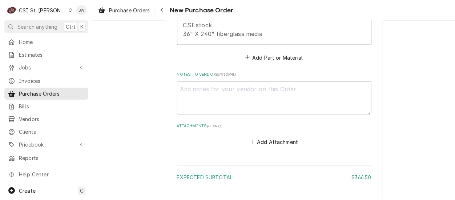
scroll to position [509, 0]
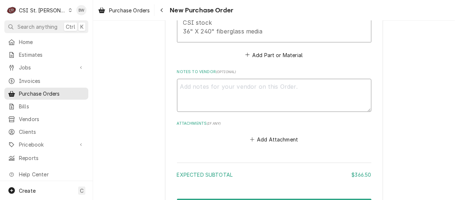
click at [203, 79] on textarea "Notes to Vendor ( optional )" at bounding box center [274, 95] width 195 height 33
type textarea "x"
type textarea "R"
type textarea "x"
type textarea "Re"
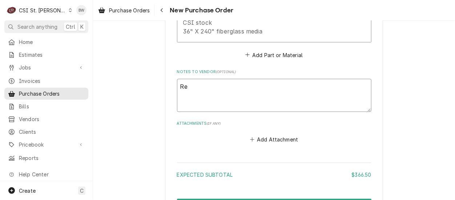
type textarea "x"
type textarea "Rec"
type textarea "x"
type textarea "Rec"
type textarea "x"
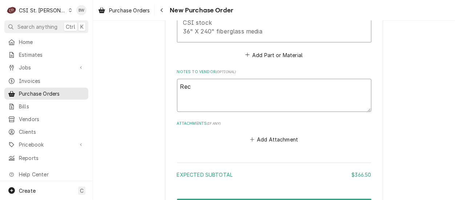
type textarea "Rec 6"
type textarea "x"
type textarea "Rec 6"
type textarea "x"
type textarea "Rec 6 b"
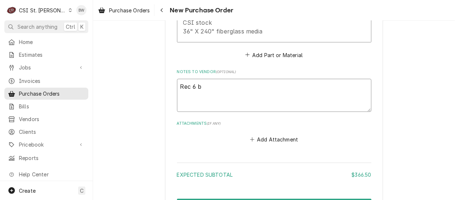
type textarea "x"
type textarea "Rec 6 bo"
type textarea "x"
type textarea "Rec 6 box"
type textarea "x"
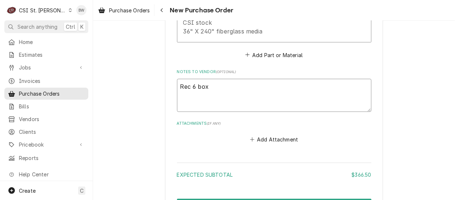
type textarea "Rec 6 boxe"
type textarea "x"
type textarea "Rec 6 boxes"
type textarea "x"
type textarea "Rec 6 boxes o"
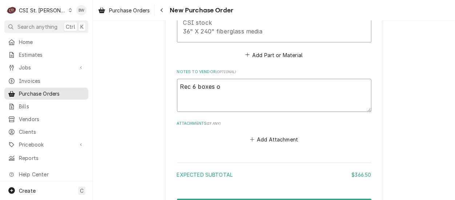
type textarea "x"
type textarea "Rec 6 boxes of"
type textarea "x"
type textarea "Rec 6 boxes of"
type textarea "x"
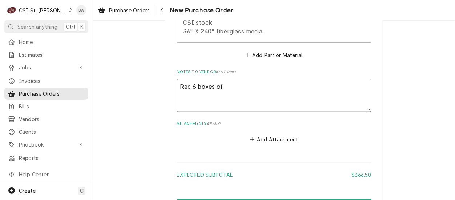
type textarea "Rec 6 boxes of f"
type textarea "x"
type textarea "Rec 6 boxes of fi"
type textarea "x"
type textarea "Rec 6 boxes of fil"
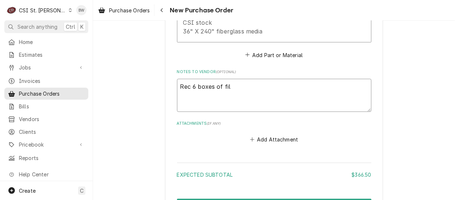
type textarea "x"
type textarea "Rec 6 boxes of filt"
type textarea "x"
type textarea "Rec 6 boxes of filte"
type textarea "x"
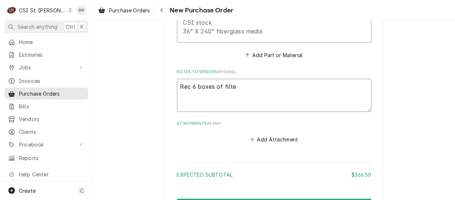
type textarea "Rec 6 boxes of filter"
type textarea "x"
type textarea "Rec 6 boxes of filter"
type textarea "x"
type textarea "Rec 6 boxes of filter m"
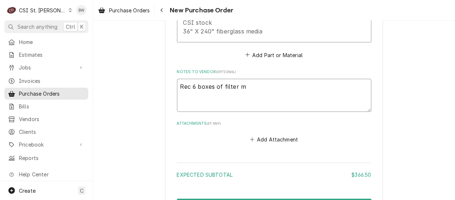
type textarea "x"
type textarea "Rec 6 boxes of filter me"
type textarea "x"
type textarea "Rec 6 boxes of filter med"
type textarea "x"
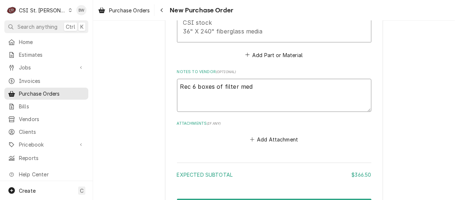
type textarea "Rec 6 boxes of filter medi"
type textarea "x"
type textarea "Rec 6 boxes of filter media"
type textarea "x"
type textarea "Rec 6 boxes of filter media"
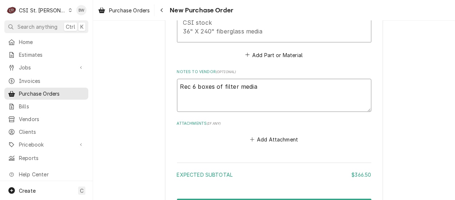
type textarea "x"
type textarea "Rec 6 boxes of filter media 9"
type textarea "x"
type textarea "Rec 6 boxes of filter media 9/"
type textarea "x"
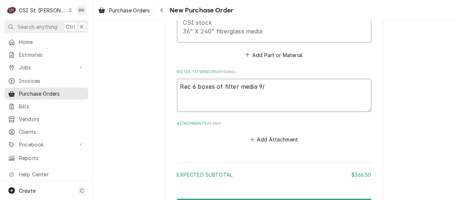
type textarea "Rec 6 boxes of filter media 9/3"
type textarea "x"
type textarea "Rec 6 boxes of filter media 9/3,"
type textarea "x"
type textarea "Rec 6 boxes of filter media 9/3,"
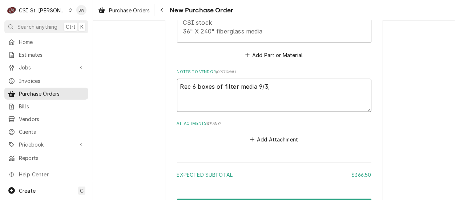
type textarea "x"
type textarea "Rec 6 boxes of filter media 9/3, b"
type textarea "x"
type textarea "Rec 6 boxes of filter media 9/3, ba"
type textarea "x"
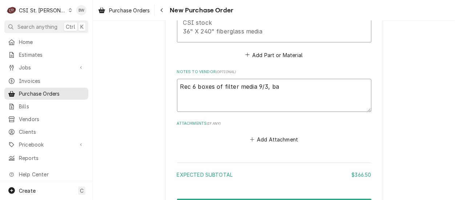
type textarea "Rec 6 boxes of filter media 9/3, bal"
type textarea "x"
type textarea "Rec 6 boxes of filter media 9/3, bale"
type textarea "x"
type textarea "Rec 6 boxes of filter media 9/3, balen"
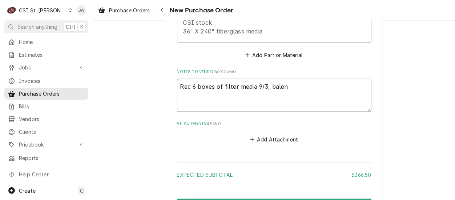
type textarea "x"
type textarea "Rec 6 boxes of filter media 9/3, balenc"
type textarea "x"
type textarea "Rec 6 boxes of filter media 9/3, balence"
type textarea "x"
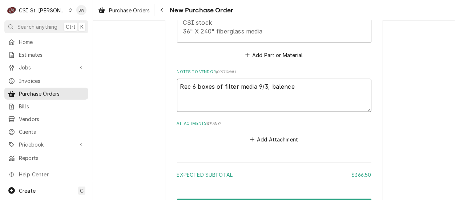
type textarea "Rec 6 boxes of filter media 9/3, balenc"
type textarea "x"
type textarea "Rec 6 boxes of filter media 9/3, balen"
type textarea "x"
type textarea "Rec 6 boxes of filter media 9/3, bale"
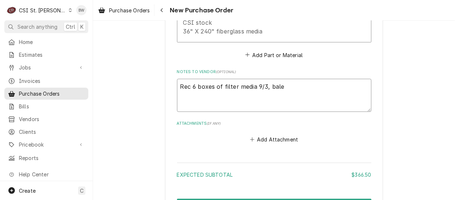
type textarea "x"
type textarea "Rec 6 boxes of filter media 9/3, bal"
type textarea "x"
type textarea "Rec 6 boxes of filter media 9/3, bala"
type textarea "x"
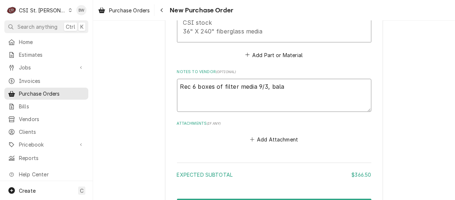
type textarea "Rec 6 boxes of filter media 9/3, balan"
type textarea "x"
type textarea "Rec 6 boxes of filter media 9/3, balanc"
type textarea "x"
type textarea "Rec 6 boxes of filter media 9/3, balance"
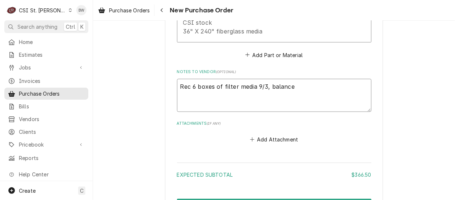
type textarea "x"
type textarea "Rec 6 boxes of filter media 9/3, balance"
type textarea "x"
type textarea "Rec 6 boxes of filter media 9/3, balance d"
type textarea "x"
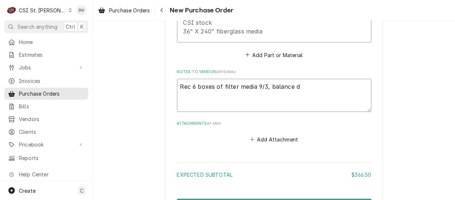
type textarea "Rec 6 boxes of filter media 9/3, balance du"
type textarea "x"
type textarea "Rec 6 boxes of filter media 9/3, balance due"
type textarea "x"
type textarea "Rec 6 boxes of filter media 9/3, balance due"
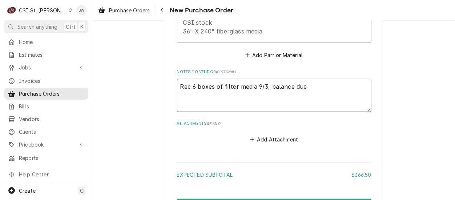
type textarea "x"
type textarea "Rec 6 boxes of filter media 9/3, balance due we"
type textarea "x"
type textarea "Rec 6 boxes of filter media 9/3, balance due wee"
type textarea "x"
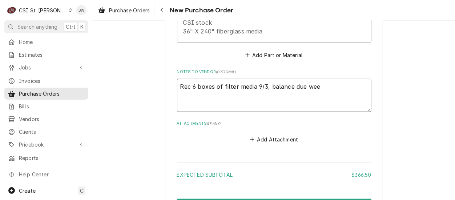
type textarea "Rec 6 boxes of filter media 9/3, balance due week"
type textarea "x"
type textarea "Rec 6 boxes of filter media 9/3, balance due week"
type textarea "x"
type textarea "Rec 6 boxes of filter media 9/3, balance due week o"
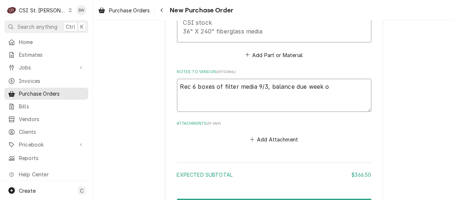
type textarea "x"
type textarea "Rec 6 boxes of filter media 9/3, balance due week of"
type textarea "x"
type textarea "Rec 6 boxes of filter media 9/3, balance due week of 9"
type textarea "x"
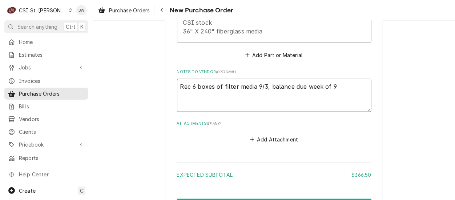
type textarea "Rec 6 boxes of filter media 9/3, balance due week of 9/"
type textarea "x"
type textarea "Rec 6 boxes of filter media 9/3, balance due week of 9/1"
type textarea "x"
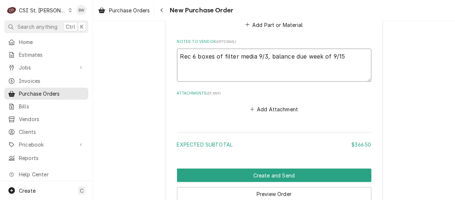
scroll to position [599, 0]
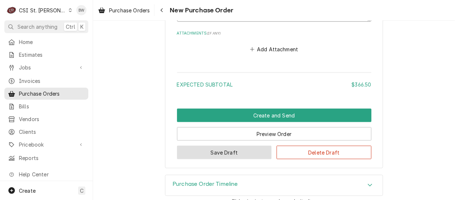
type textarea "Rec 6 boxes of filter media 9/3, balance due week of 9/15"
click at [214, 146] on button "Save Draft" at bounding box center [224, 152] width 95 height 13
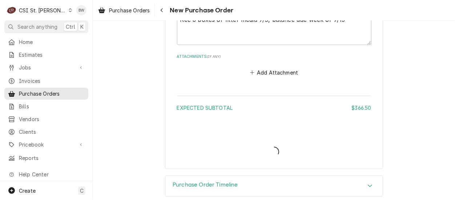
type textarea "x"
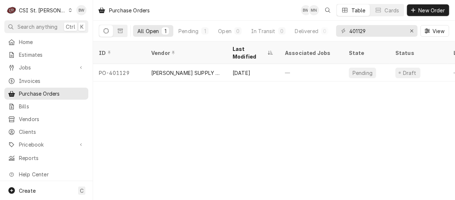
click at [134, 111] on div "Purchase Orders BW MN Table Cards New Order All Open 1 Pending 1 Open 0 In Tran…" at bounding box center [274, 100] width 362 height 200
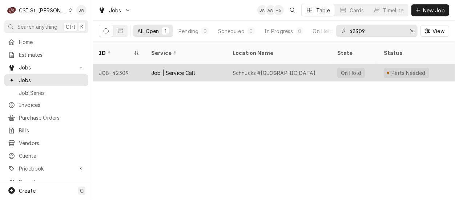
click at [128, 64] on div "JOB-42309" at bounding box center [119, 72] width 52 height 17
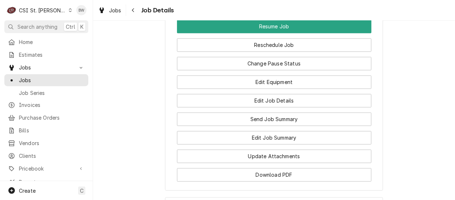
scroll to position [909, 0]
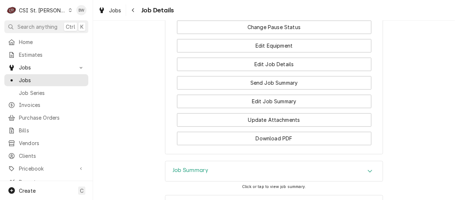
click at [116, 11] on span "Jobs" at bounding box center [115, 11] width 12 height 8
